Goal: Task Accomplishment & Management: Complete application form

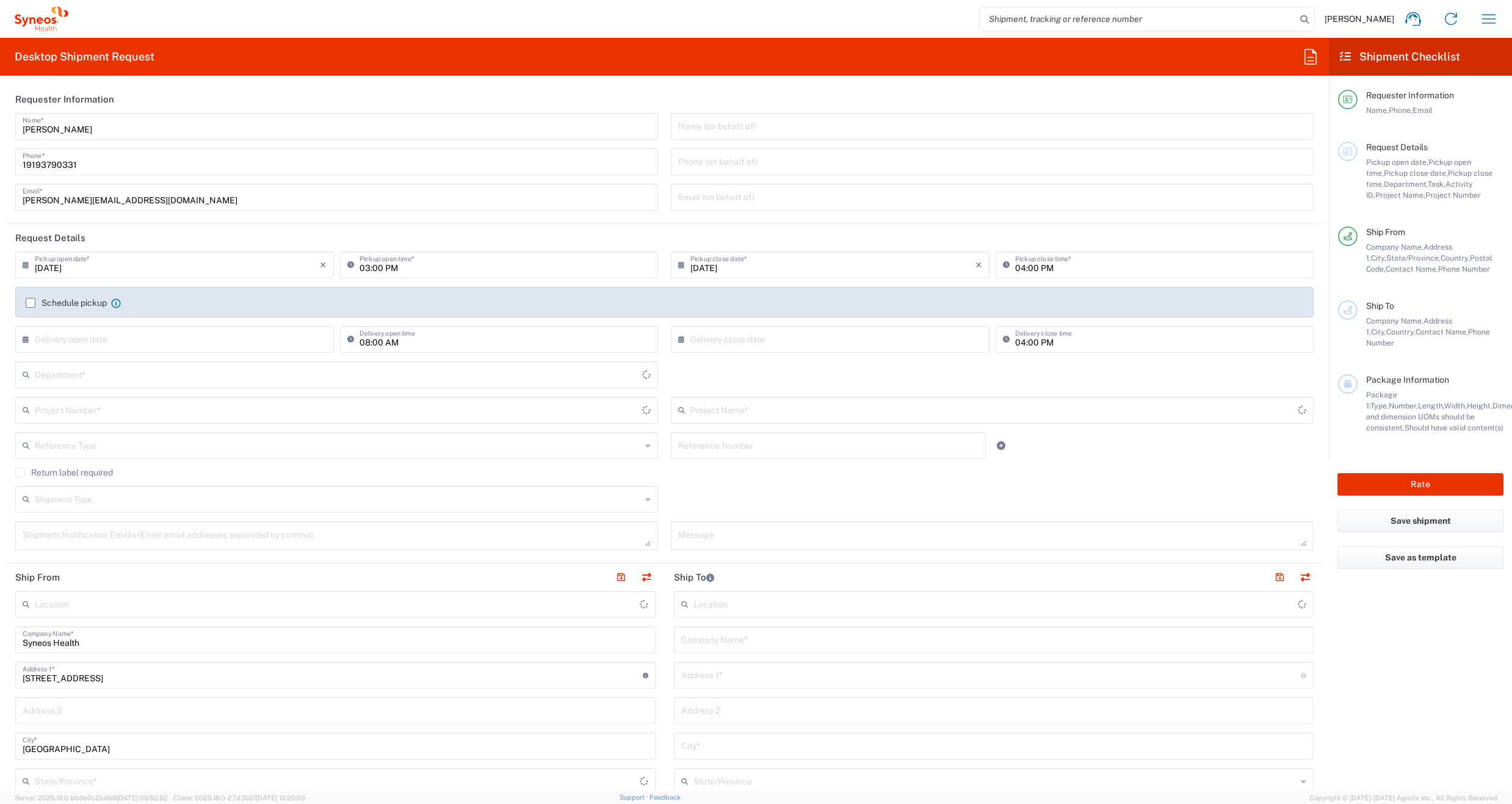
type input "[US_STATE]"
type input "[GEOGRAPHIC_DATA]"
click at [152, 502] on input "text" at bounding box center [338, 498] width 606 height 22
type input "Syneos Health Communications-[GEOGRAPHIC_DATA] [GEOGRAPHIC_DATA]"
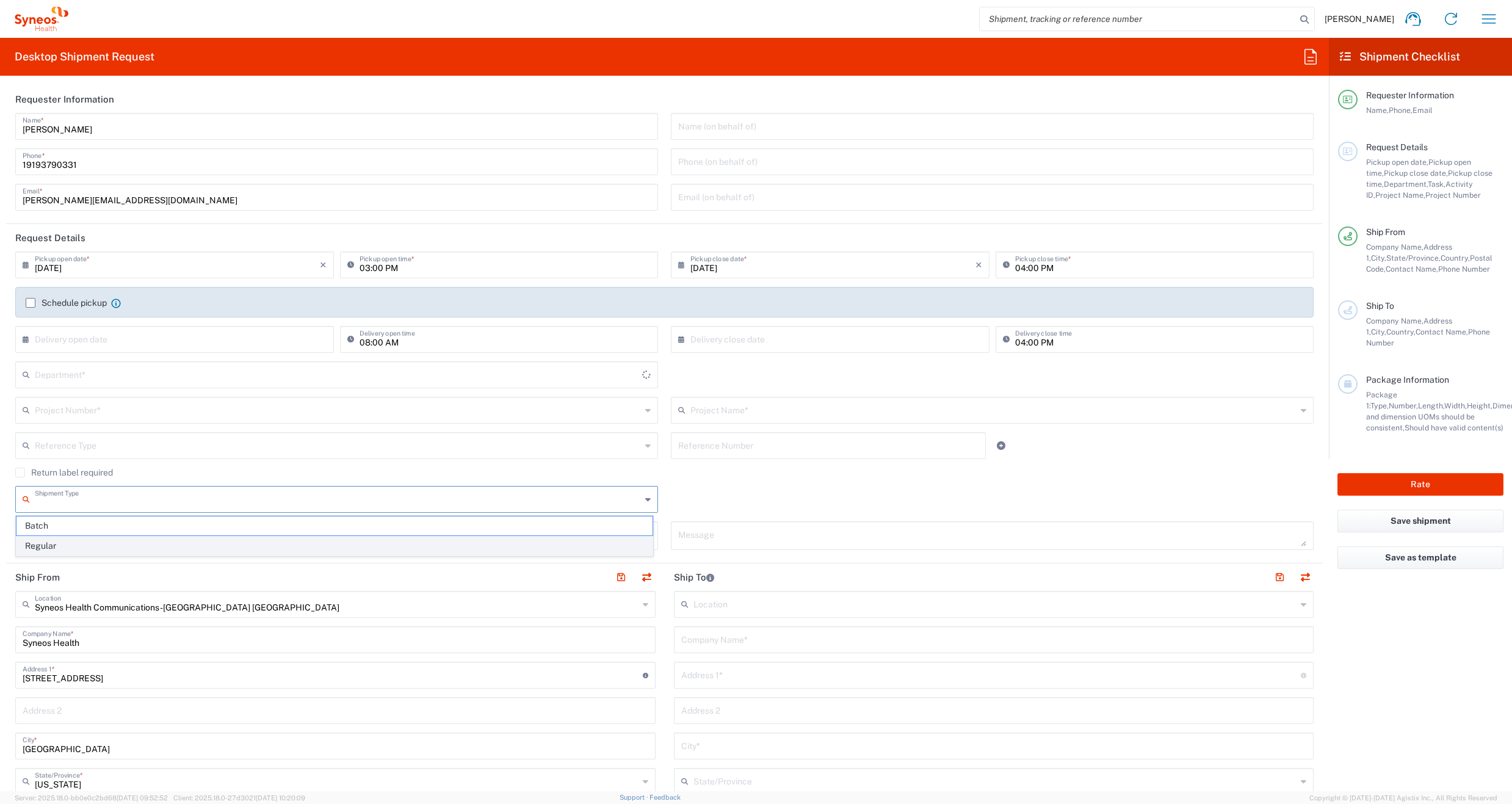
type input "6156"
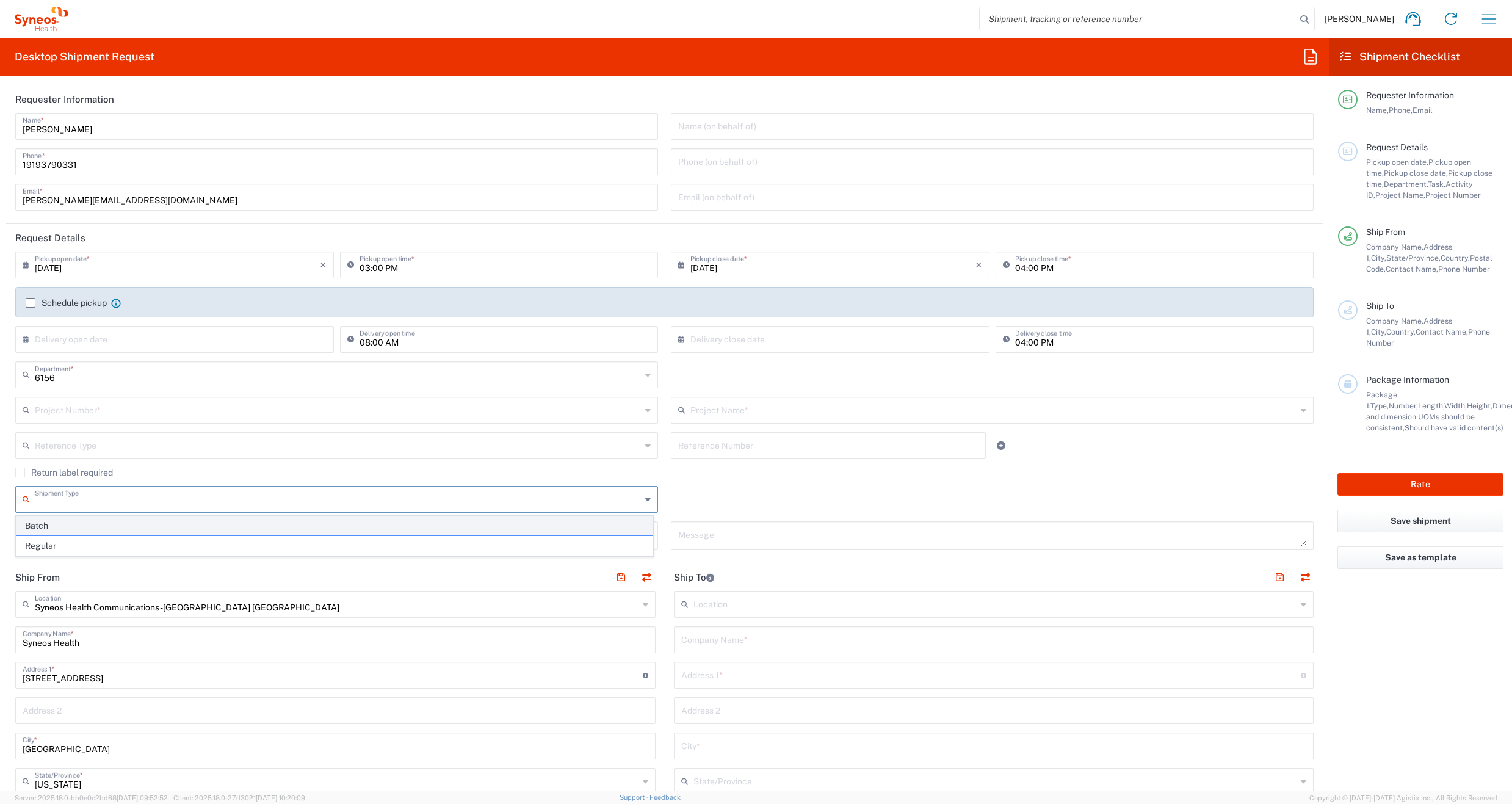
click at [103, 528] on span "Batch" at bounding box center [334, 526] width 636 height 19
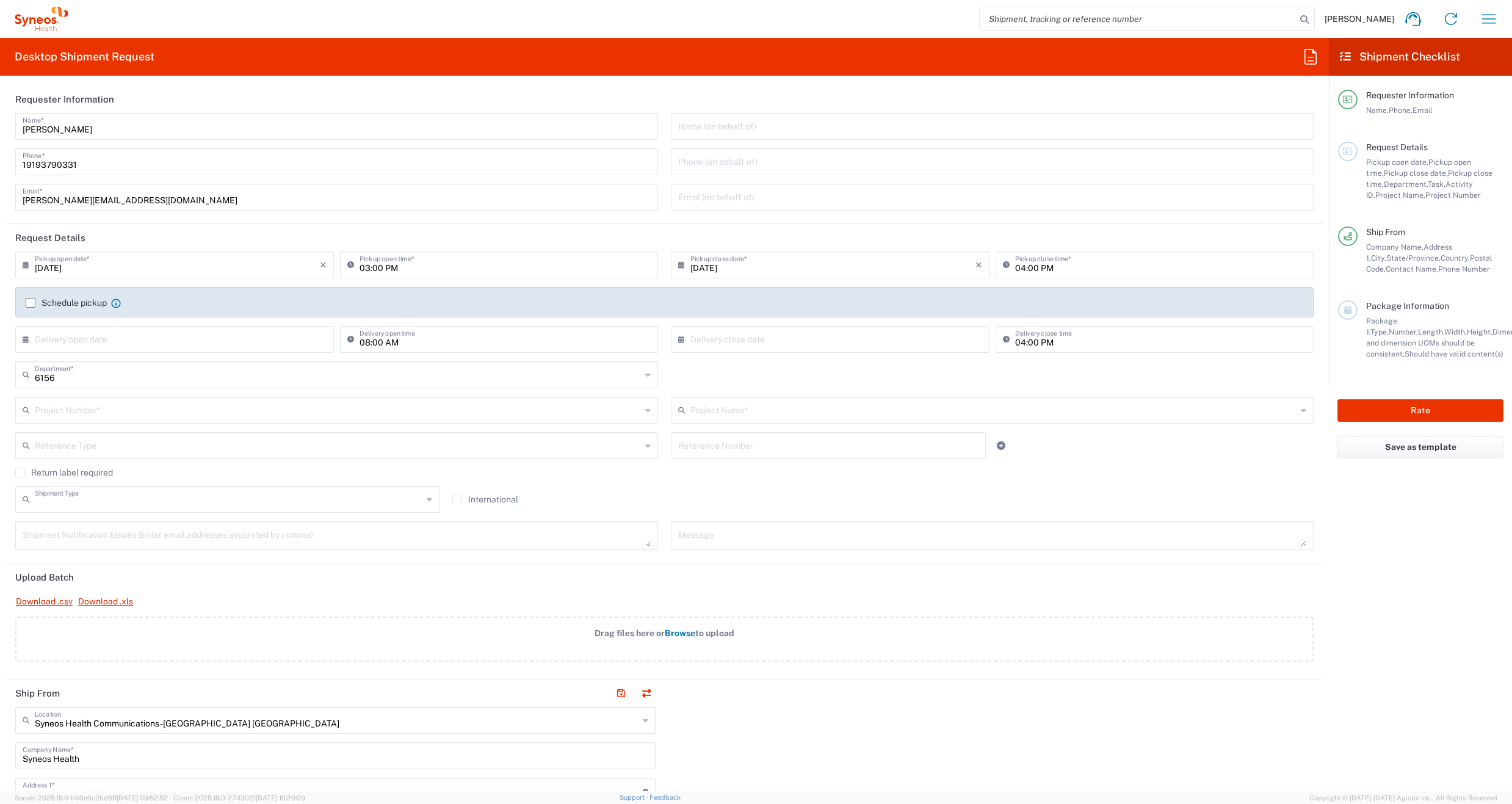
type input "Batch"
click at [99, 600] on link "Download .xls" at bounding box center [105, 602] width 56 height 22
